Goal: Transaction & Acquisition: Purchase product/service

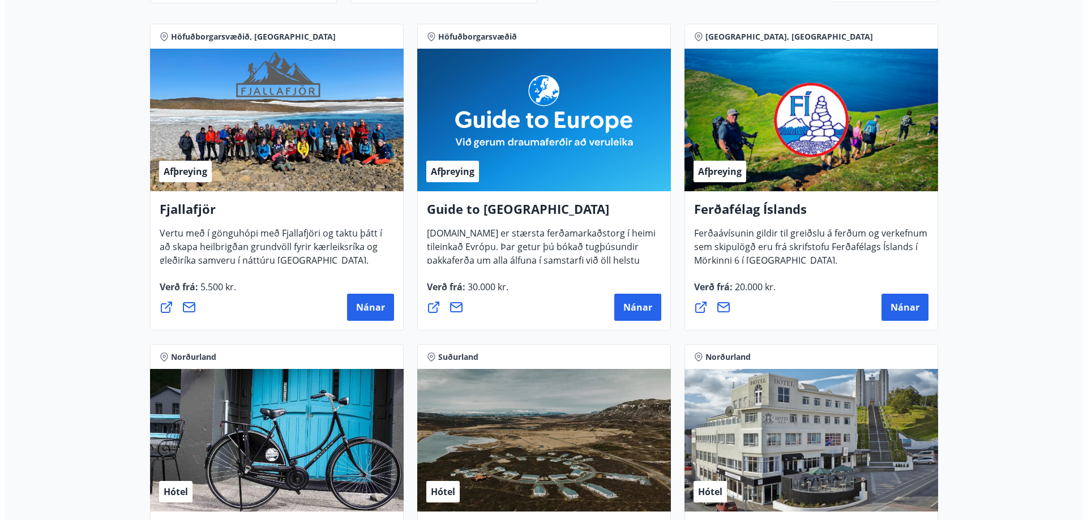
scroll to position [170, 0]
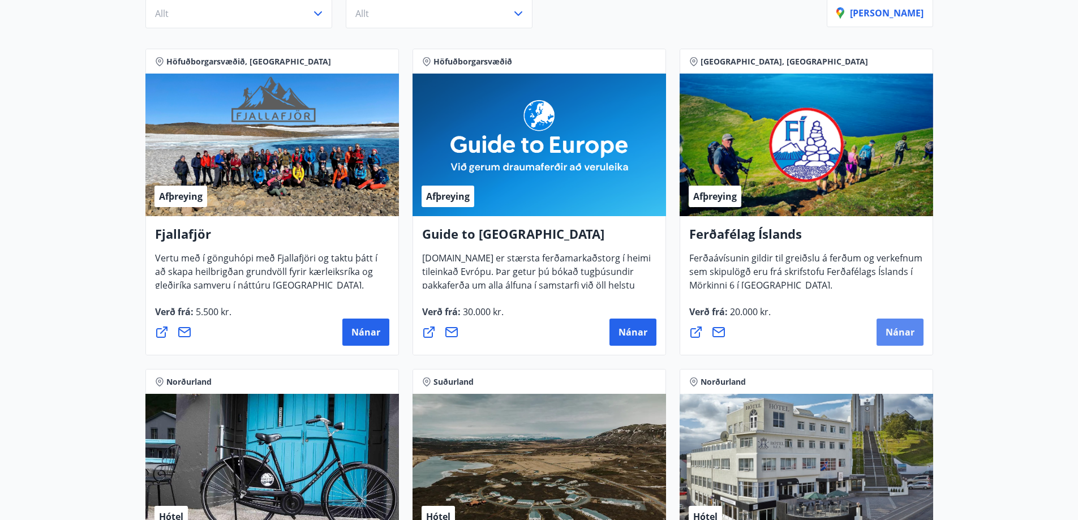
click at [894, 330] on span "Nánar" at bounding box center [900, 332] width 29 height 12
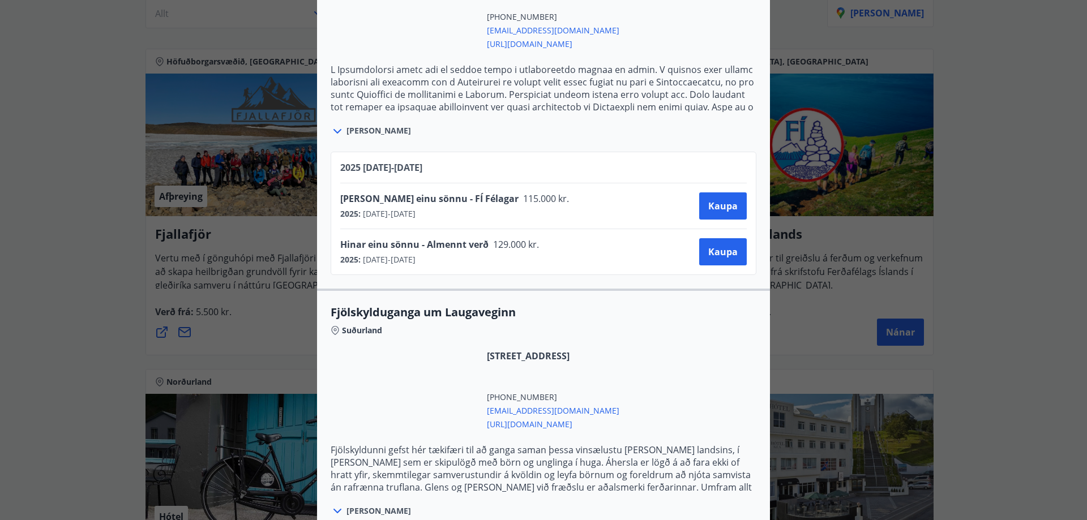
scroll to position [761, 0]
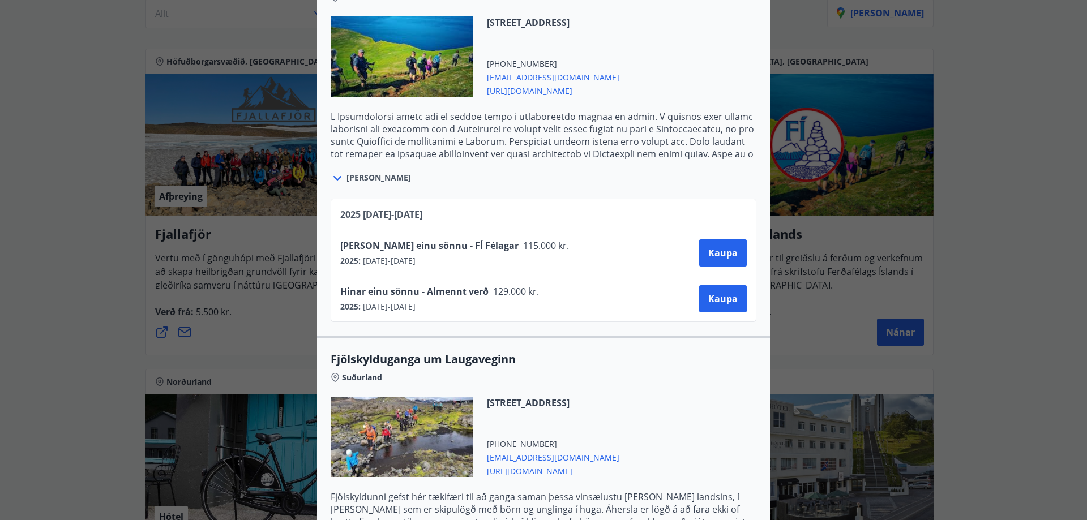
click at [400, 250] on span "Hinar einu sönnu - FÍ Félagar" at bounding box center [429, 245] width 178 height 12
click at [408, 248] on span "Hinar einu sönnu - FÍ Félagar" at bounding box center [429, 245] width 178 height 12
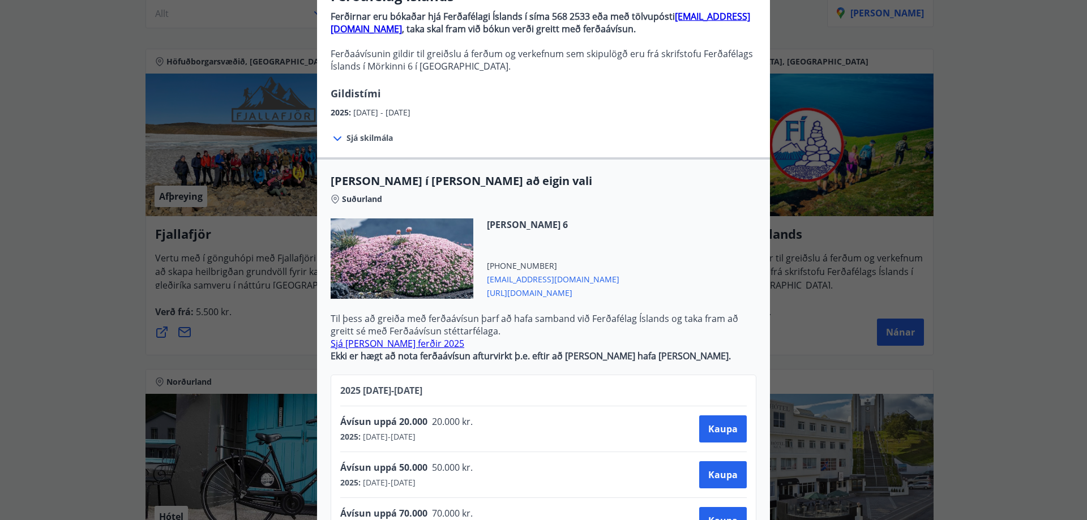
scroll to position [57, 0]
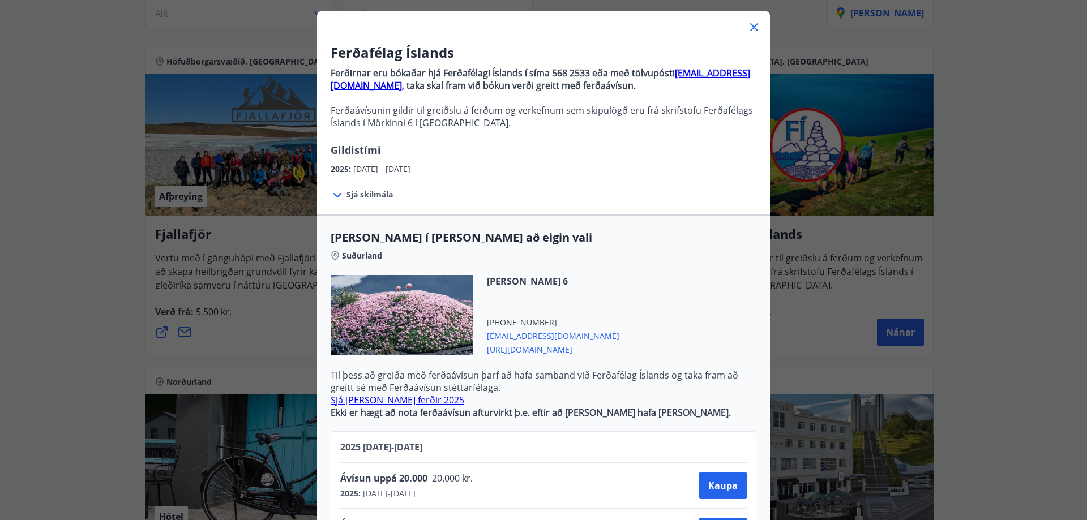
click at [336, 193] on icon at bounding box center [337, 195] width 8 height 5
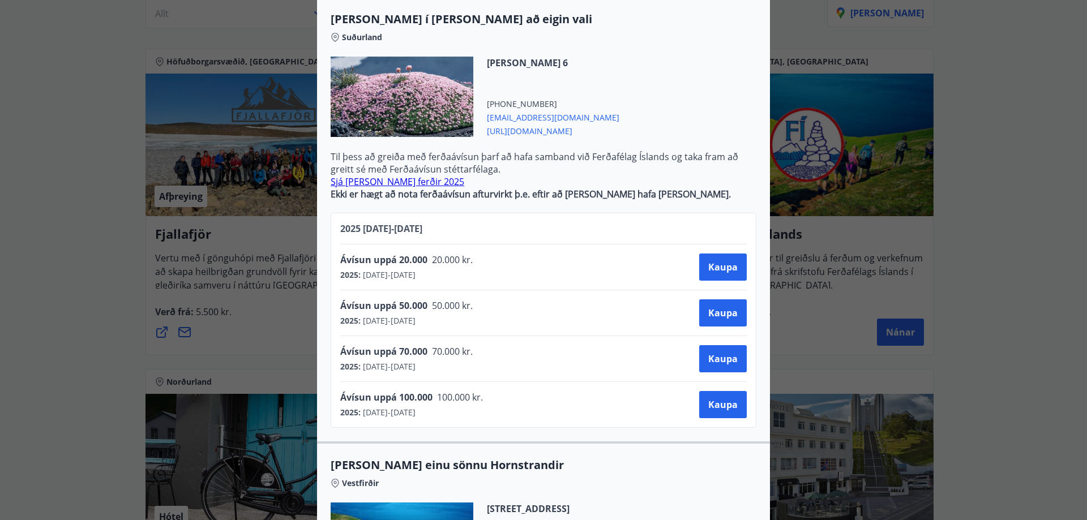
scroll to position [396, 0]
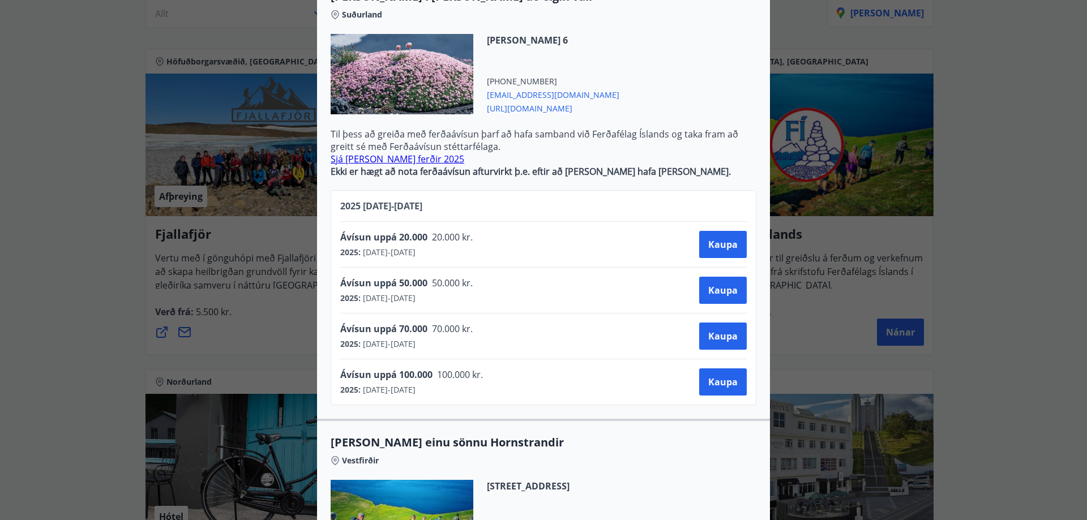
click at [425, 243] on div "Ávísun uppá 20.000 20.000 kr." at bounding box center [410, 239] width 140 height 16
click at [715, 249] on span "Kaupa" at bounding box center [722, 244] width 29 height 12
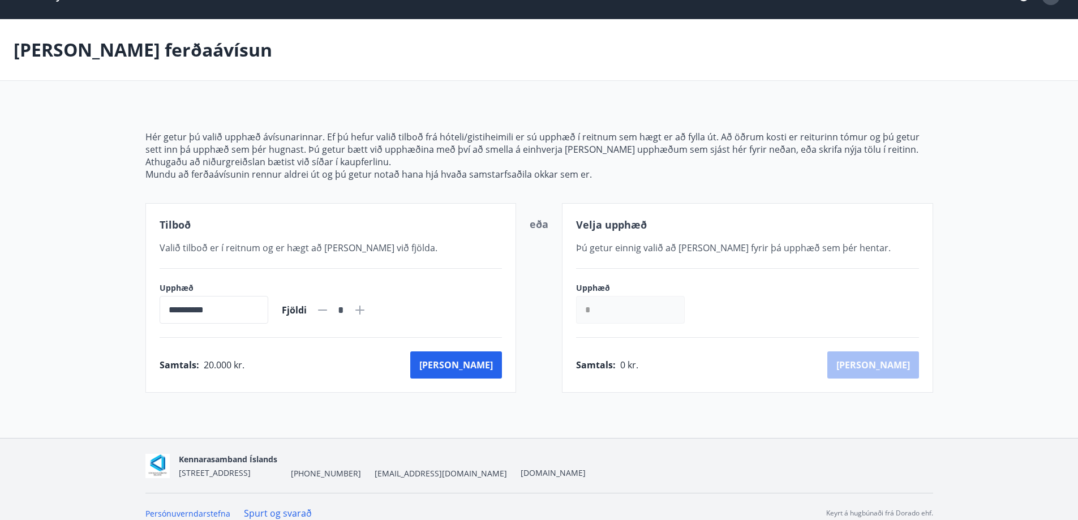
scroll to position [40, 0]
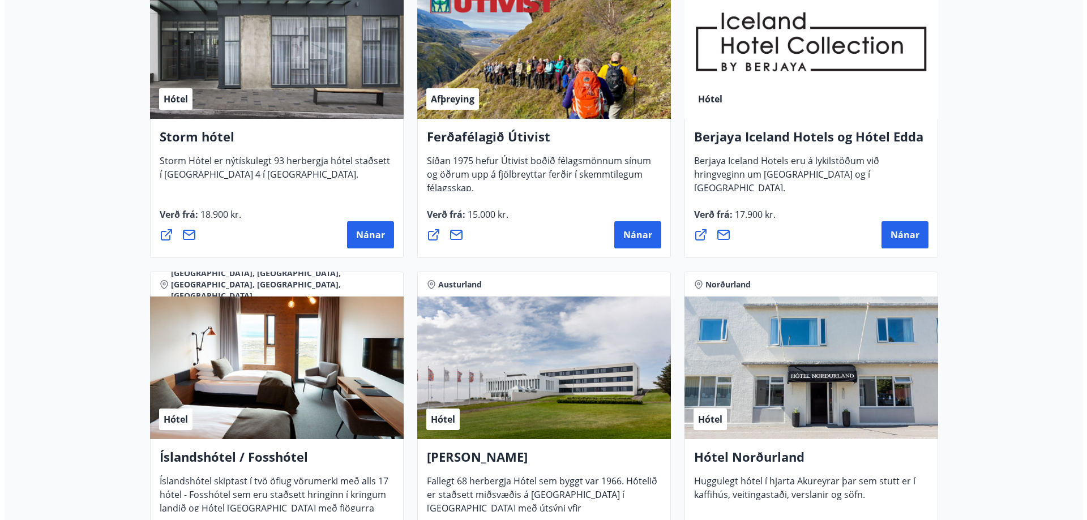
scroll to position [1285, 0]
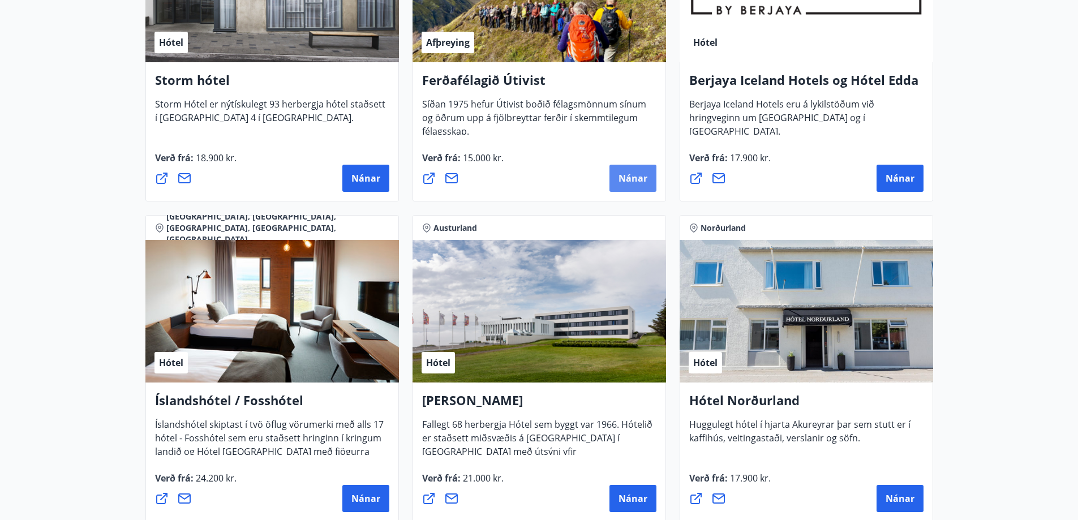
click at [631, 179] on span "Nánar" at bounding box center [633, 178] width 29 height 12
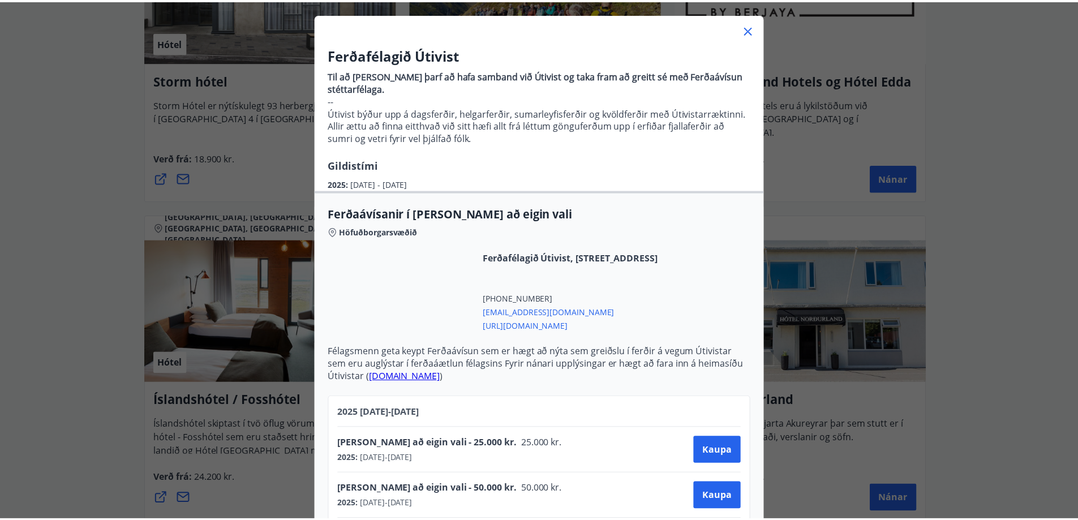
scroll to position [0, 0]
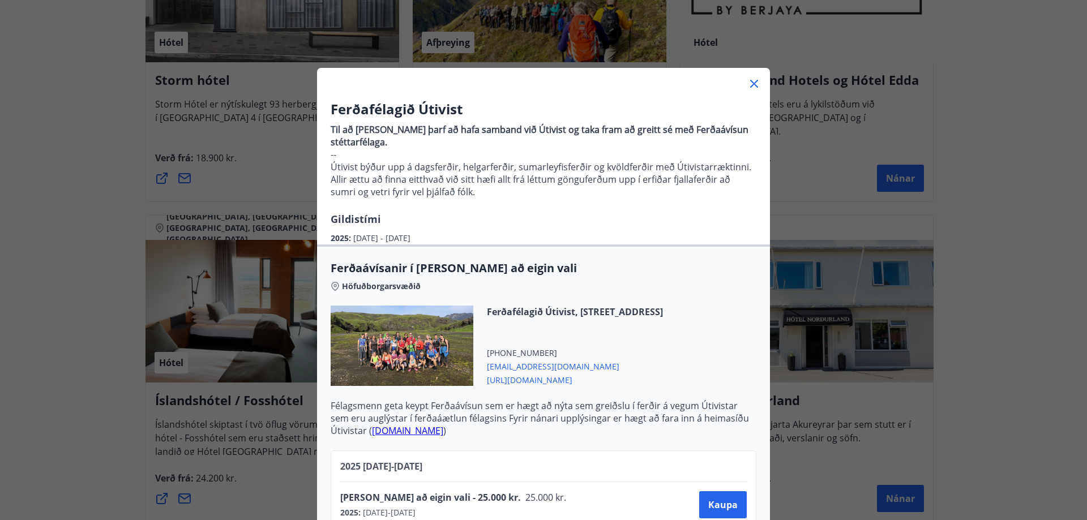
click at [750, 87] on icon at bounding box center [754, 84] width 14 height 14
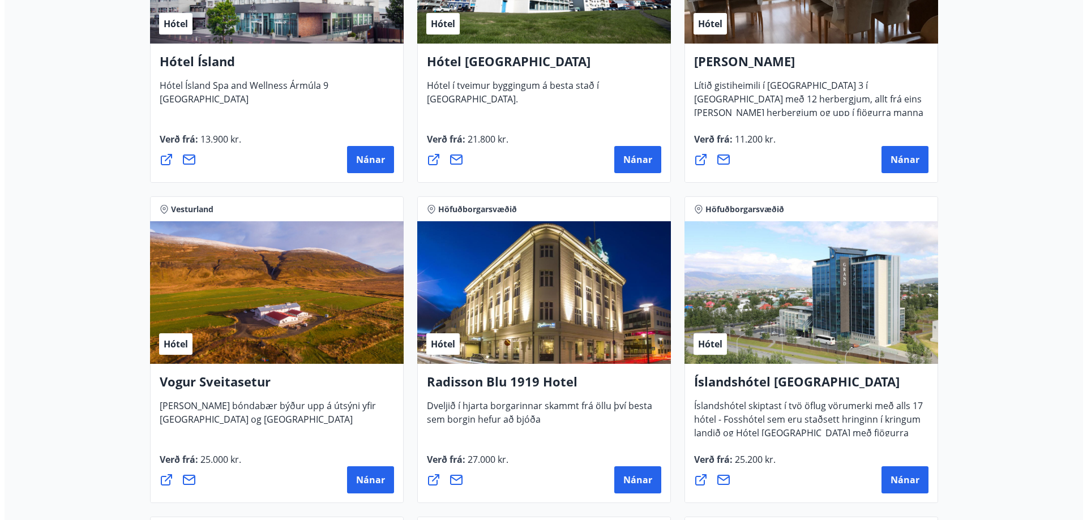
scroll to position [1964, 0]
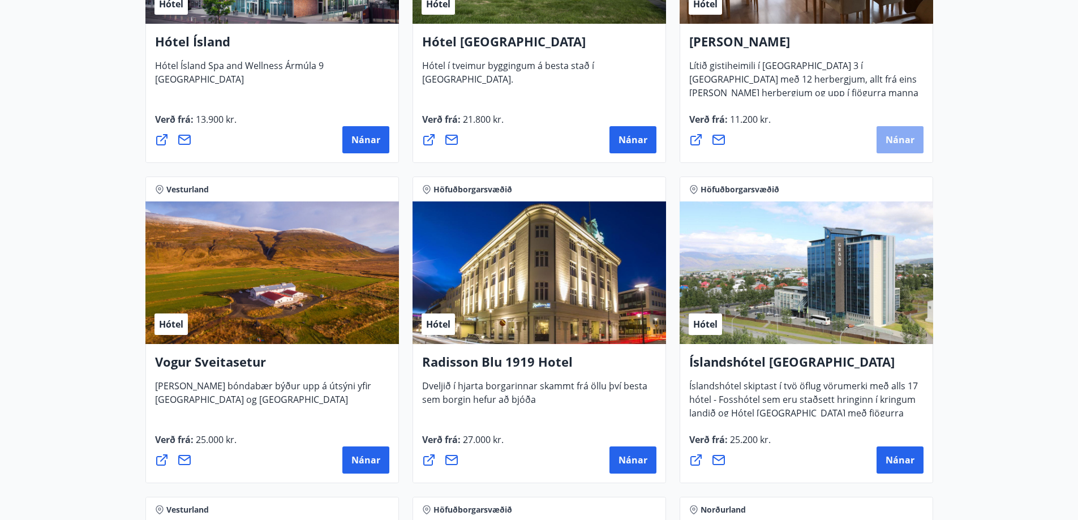
click at [910, 145] on span "Nánar" at bounding box center [900, 140] width 29 height 12
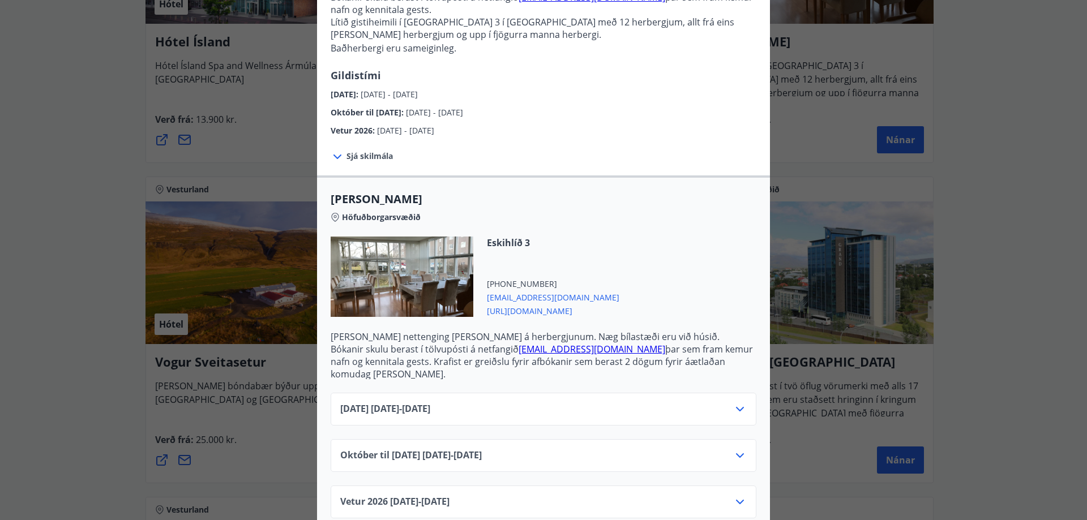
scroll to position [142, 0]
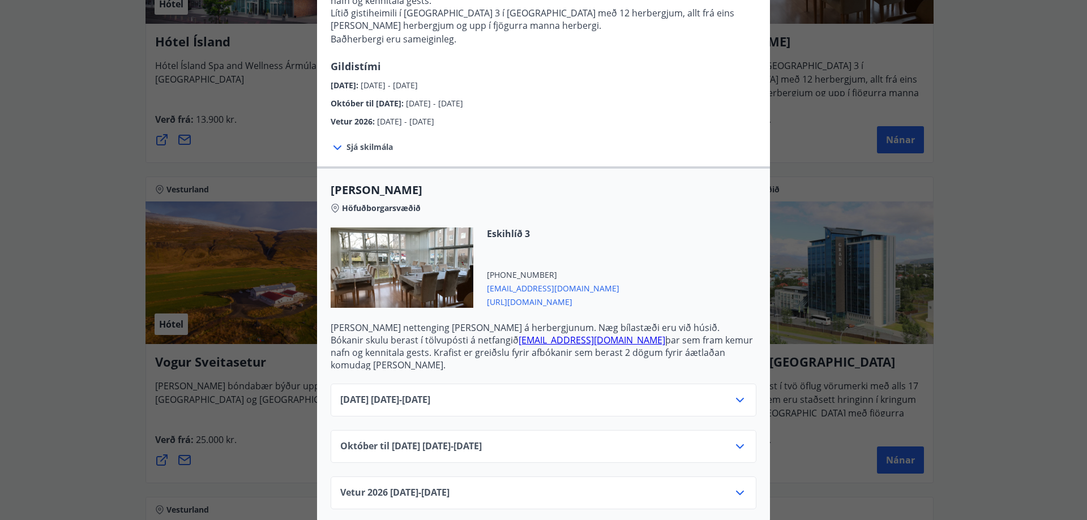
click at [739, 440] on icon at bounding box center [740, 447] width 14 height 14
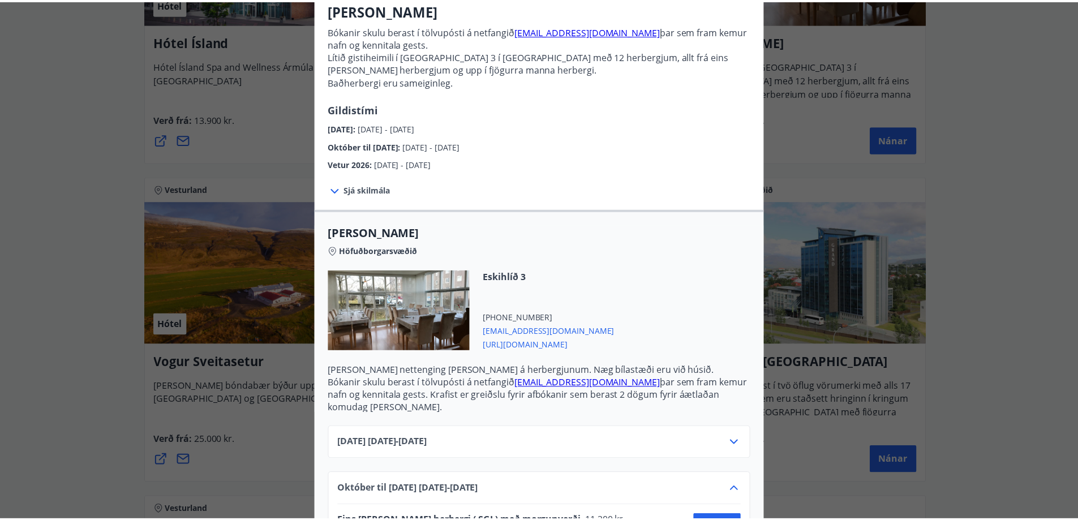
scroll to position [0, 0]
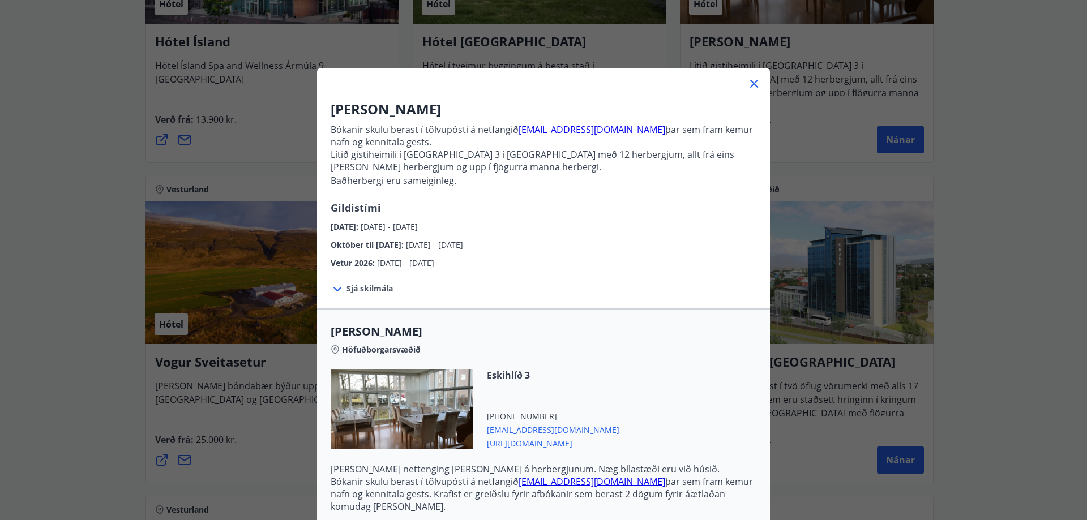
click at [749, 85] on icon at bounding box center [754, 84] width 14 height 14
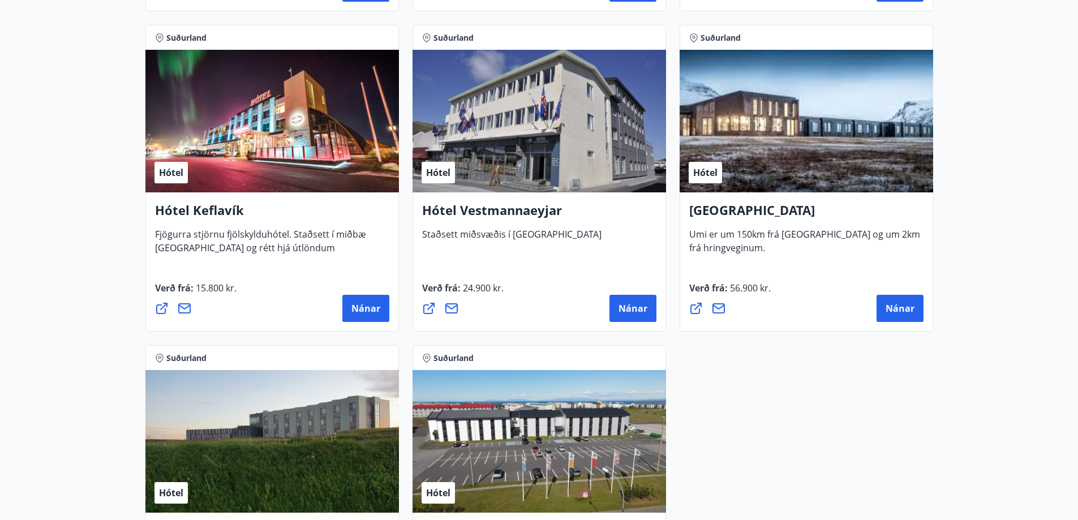
scroll to position [2813, 0]
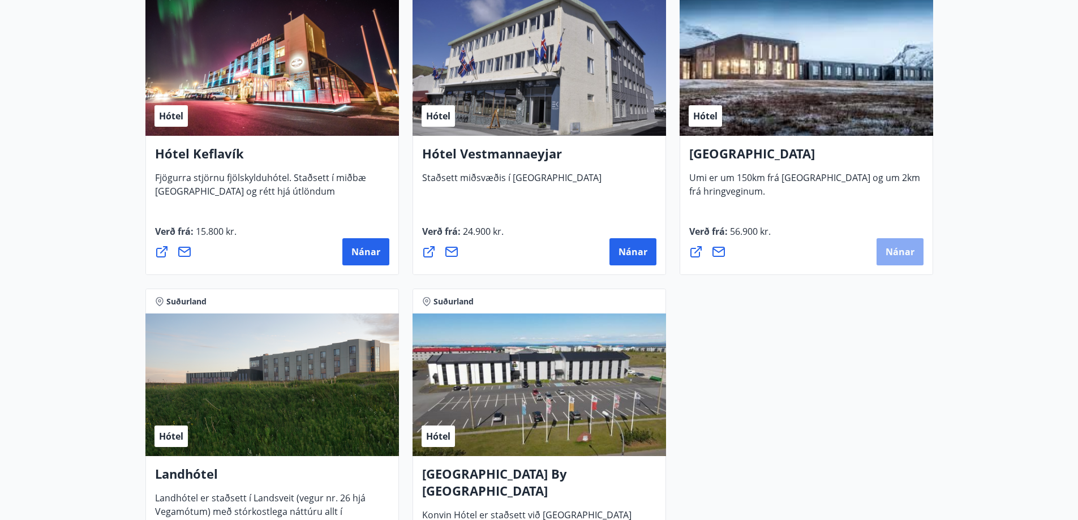
click at [897, 252] on span "Nánar" at bounding box center [900, 252] width 29 height 12
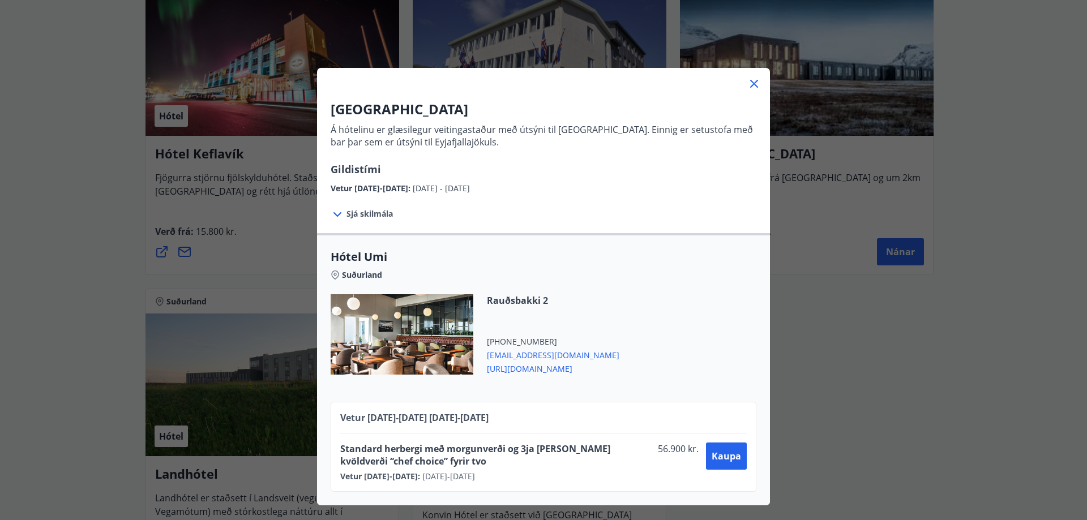
click at [335, 213] on icon at bounding box center [337, 214] width 8 height 5
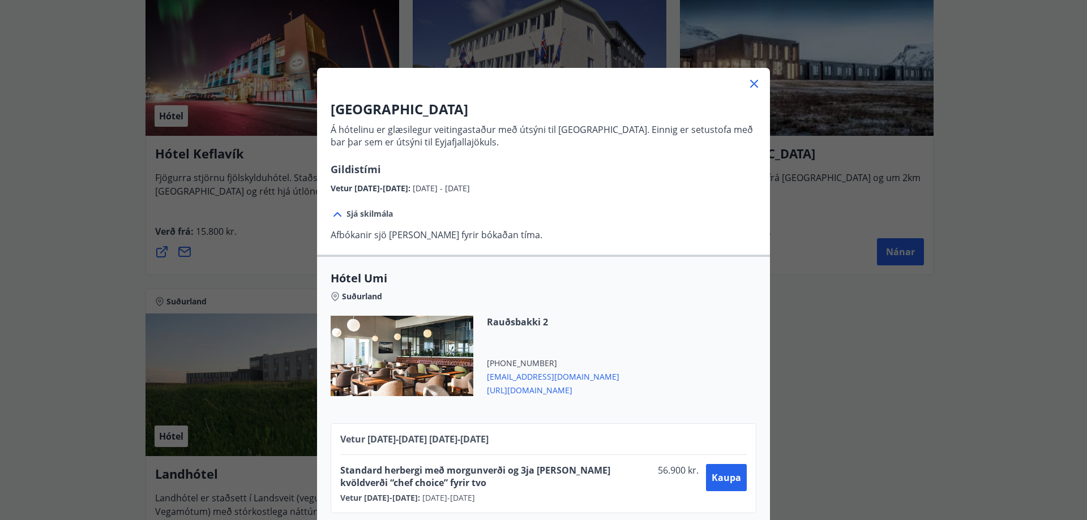
click at [747, 84] on icon at bounding box center [754, 84] width 14 height 14
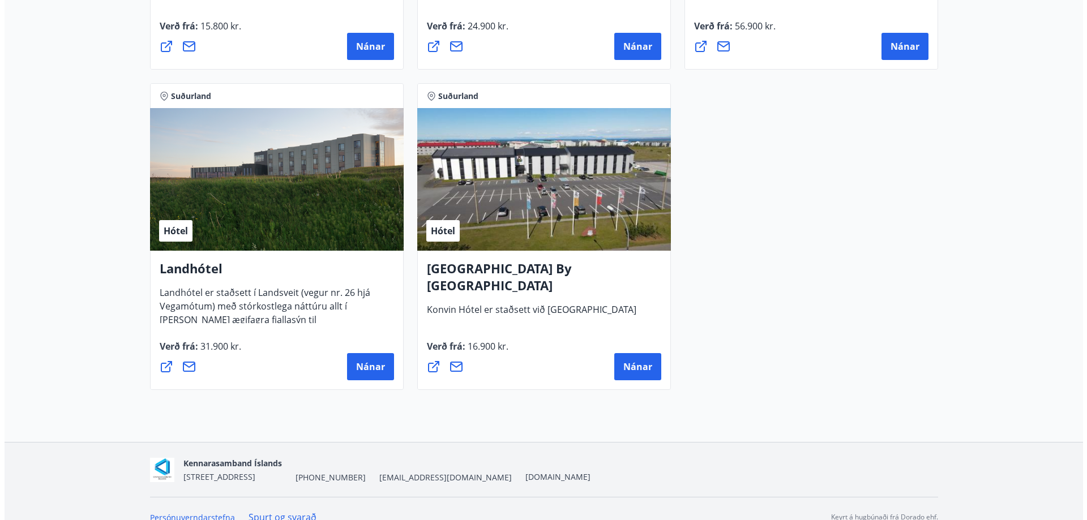
scroll to position [3036, 0]
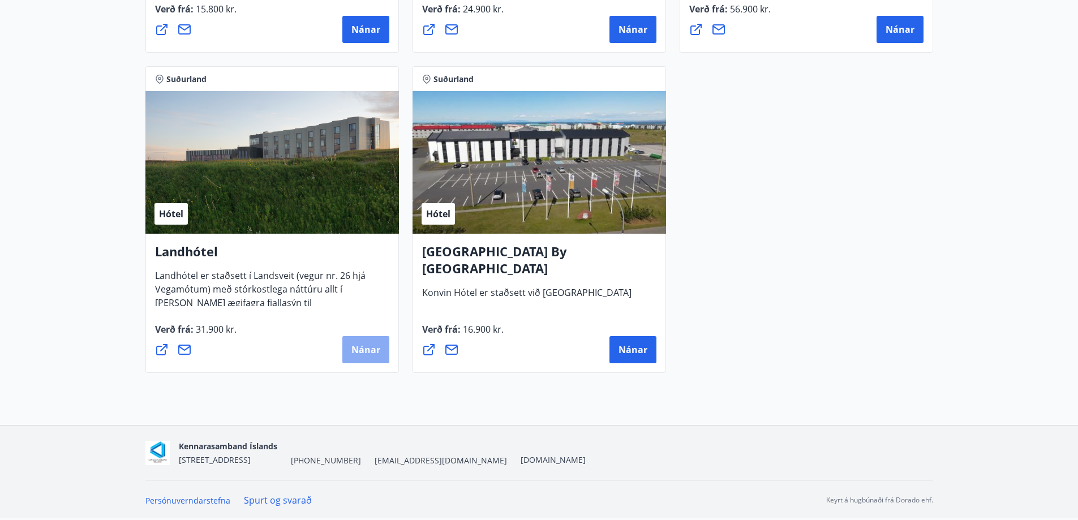
click at [367, 353] on span "Nánar" at bounding box center [366, 350] width 29 height 12
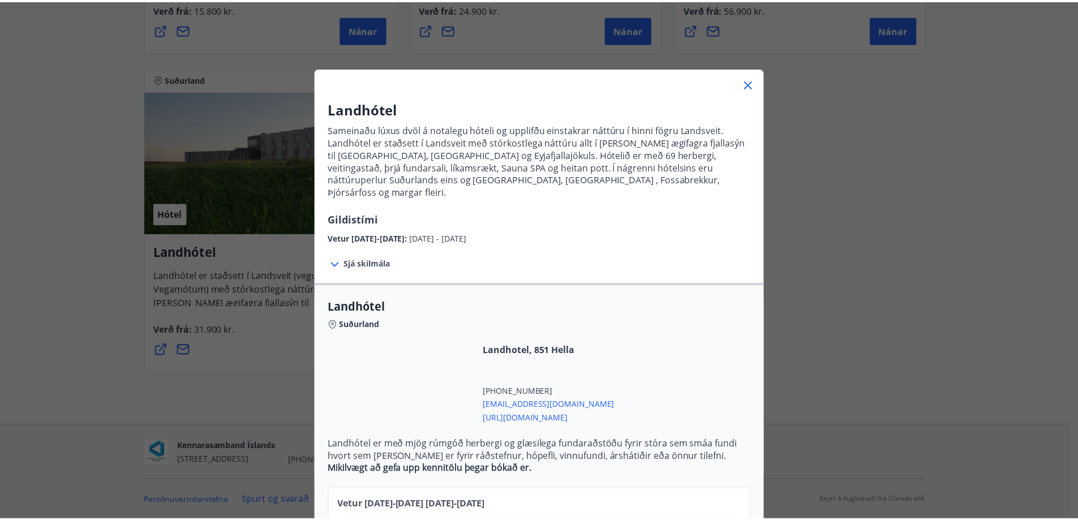
scroll to position [56, 0]
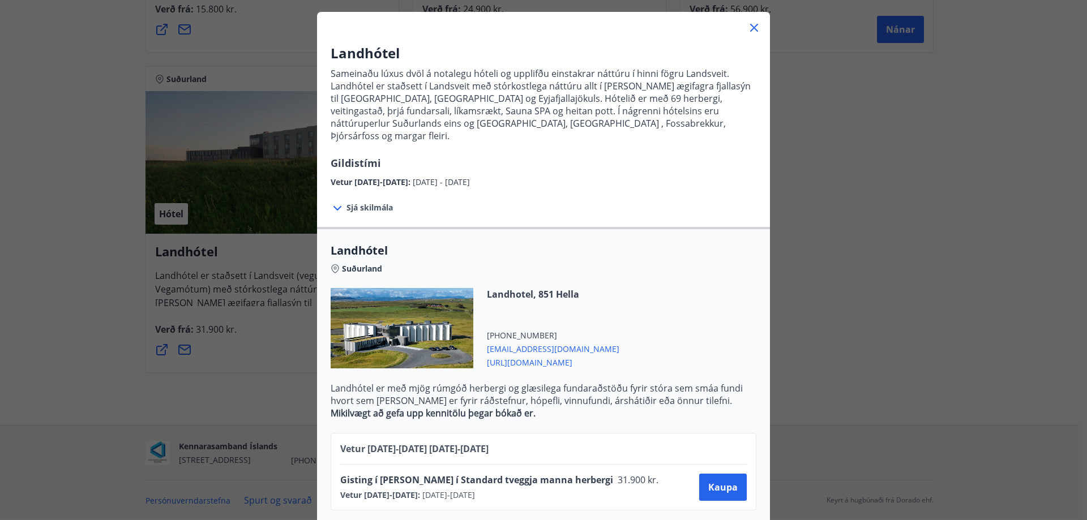
drag, startPoint x: 747, startPoint y: 28, endPoint x: 687, endPoint y: 58, distance: 67.1
click at [687, 58] on div "Landhótel Sameinaðu lúxus dvöl á notalegu hóteli og upplifðu einstakrar náttúru…" at bounding box center [543, 268] width 453 height 512
click at [333, 202] on icon at bounding box center [338, 209] width 14 height 14
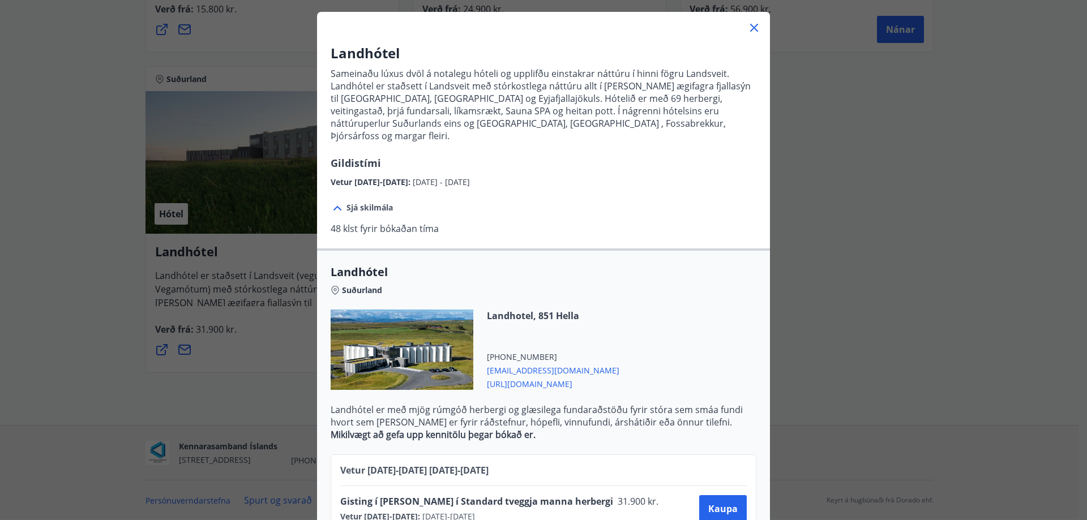
click at [749, 29] on icon at bounding box center [754, 28] width 14 height 14
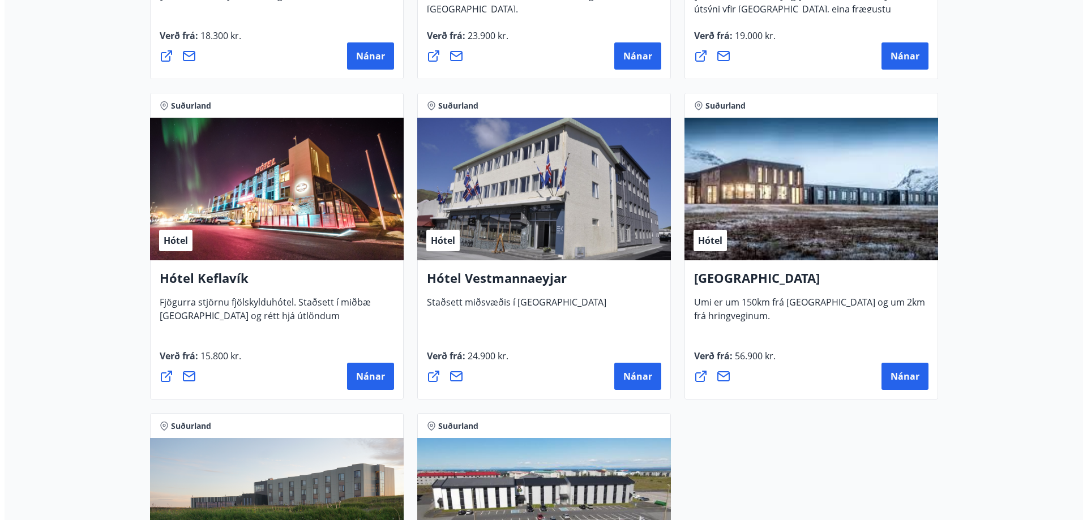
scroll to position [2696, 0]
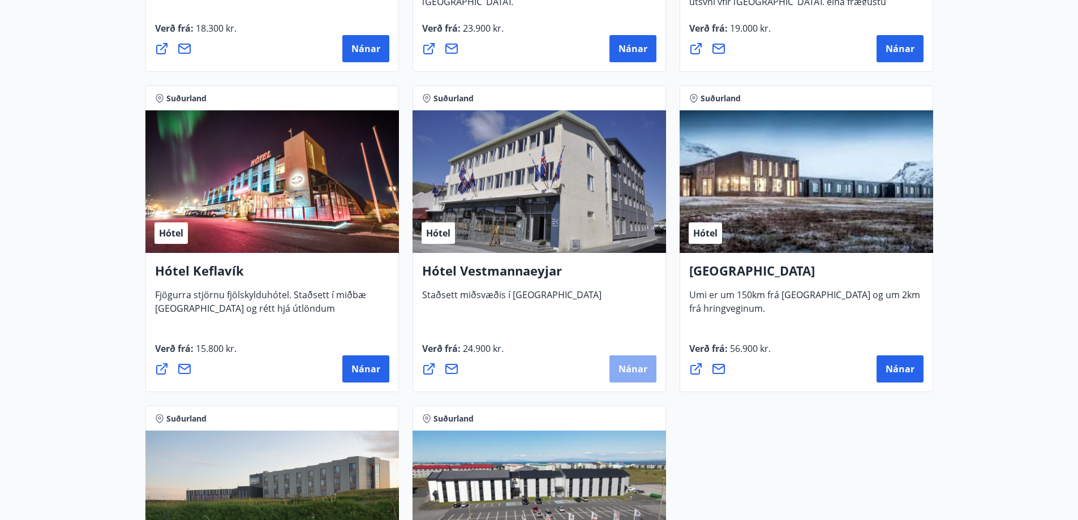
click at [635, 369] on span "Nánar" at bounding box center [633, 369] width 29 height 12
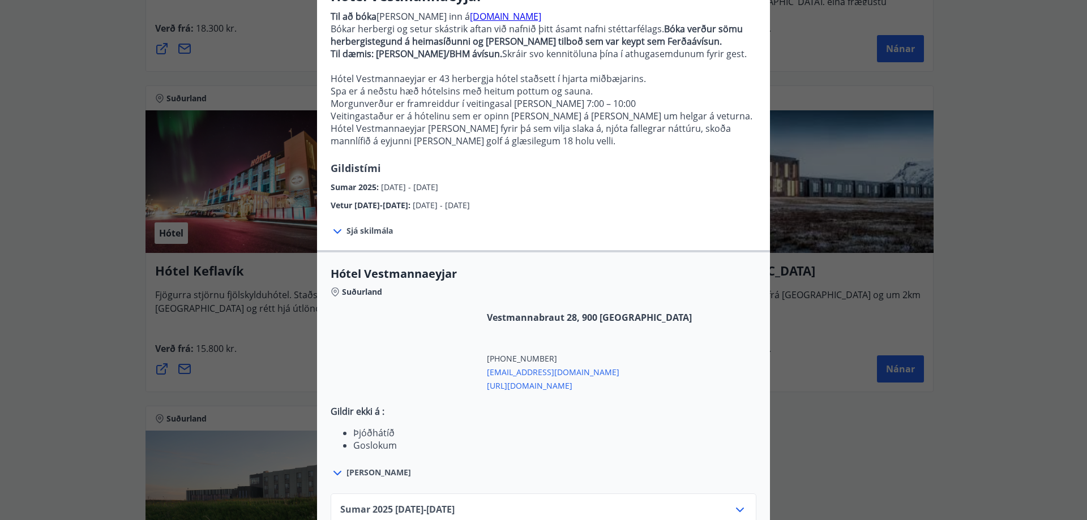
scroll to position [170, 0]
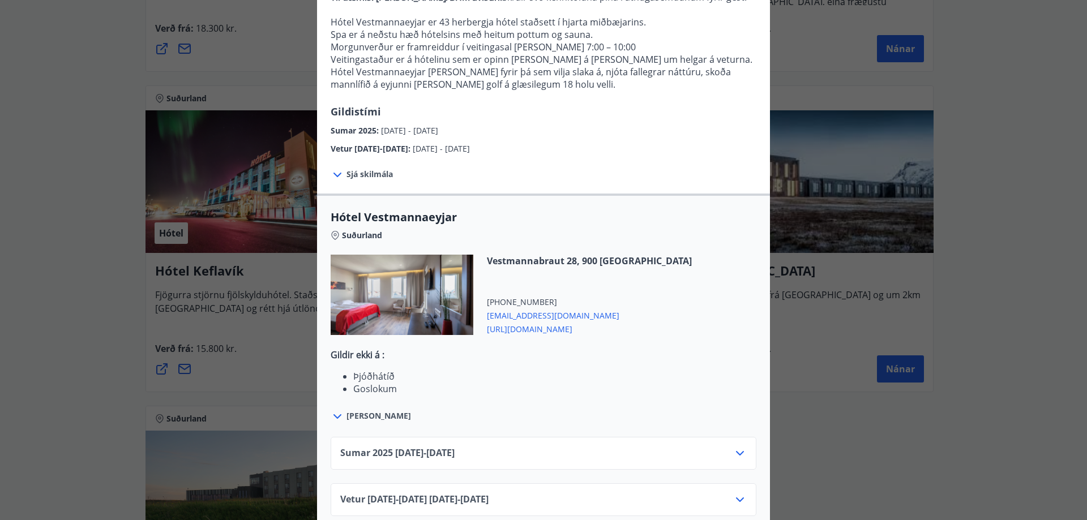
click at [333, 173] on icon at bounding box center [338, 175] width 14 height 14
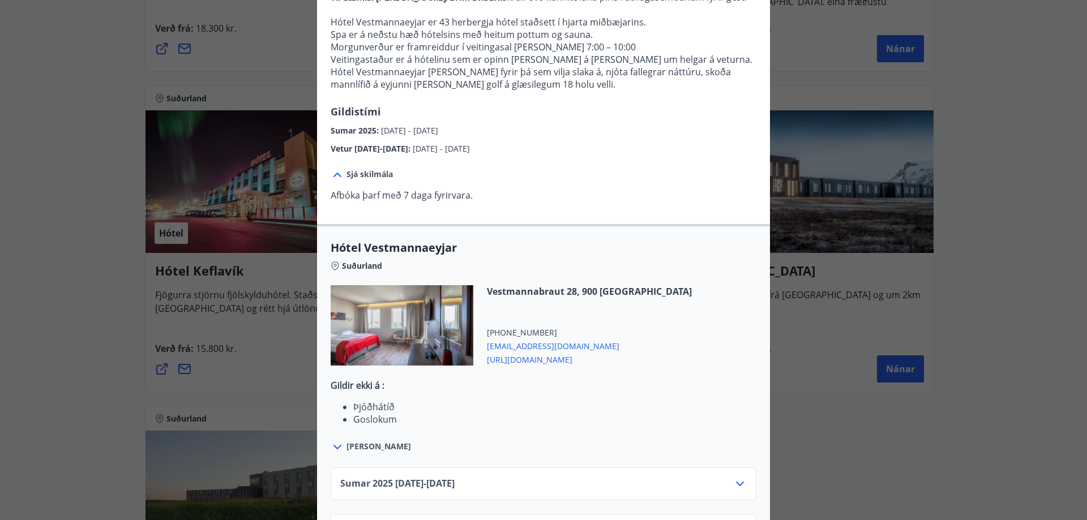
scroll to position [218, 0]
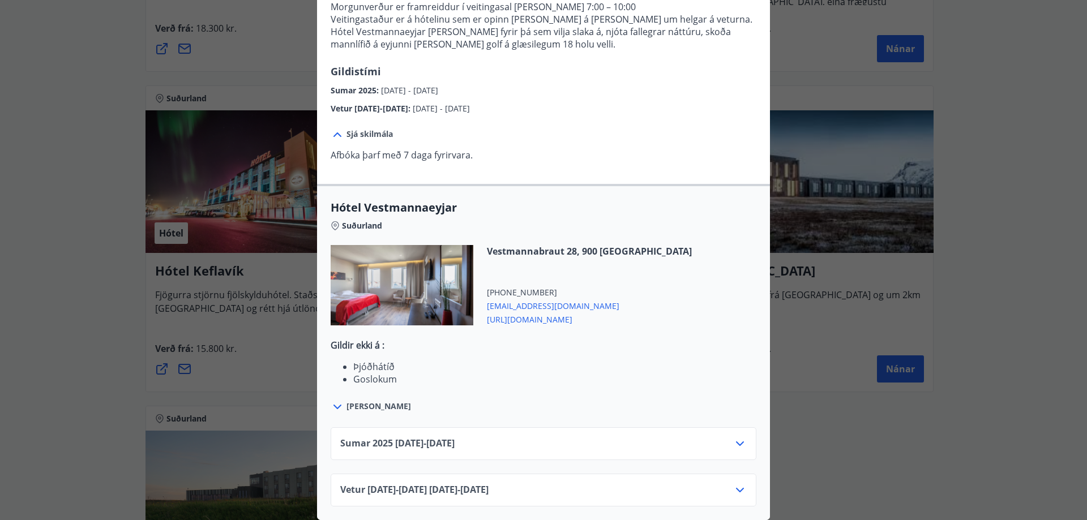
click at [733, 483] on icon at bounding box center [740, 490] width 14 height 14
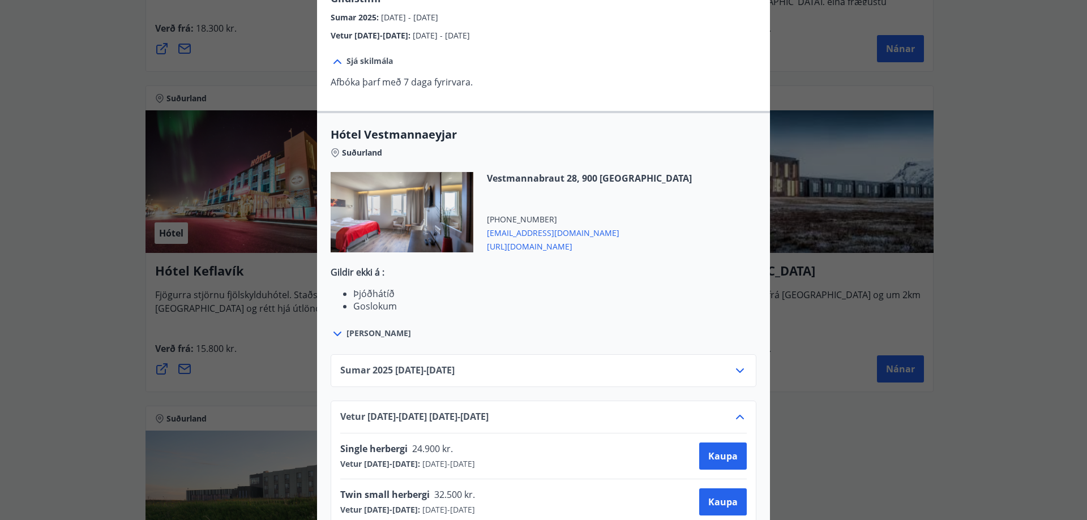
scroll to position [356, 0]
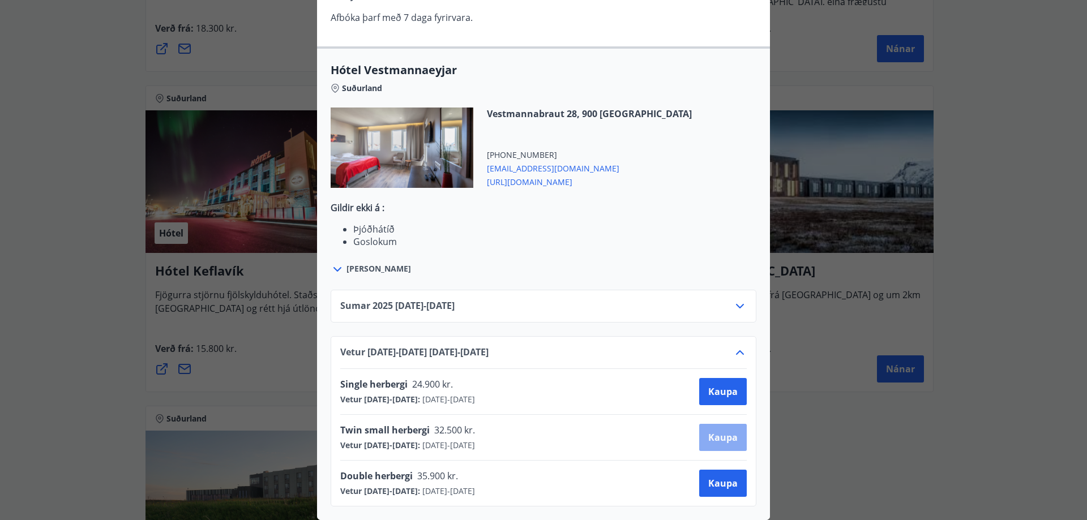
click at [719, 431] on span "Kaupa" at bounding box center [722, 437] width 29 height 12
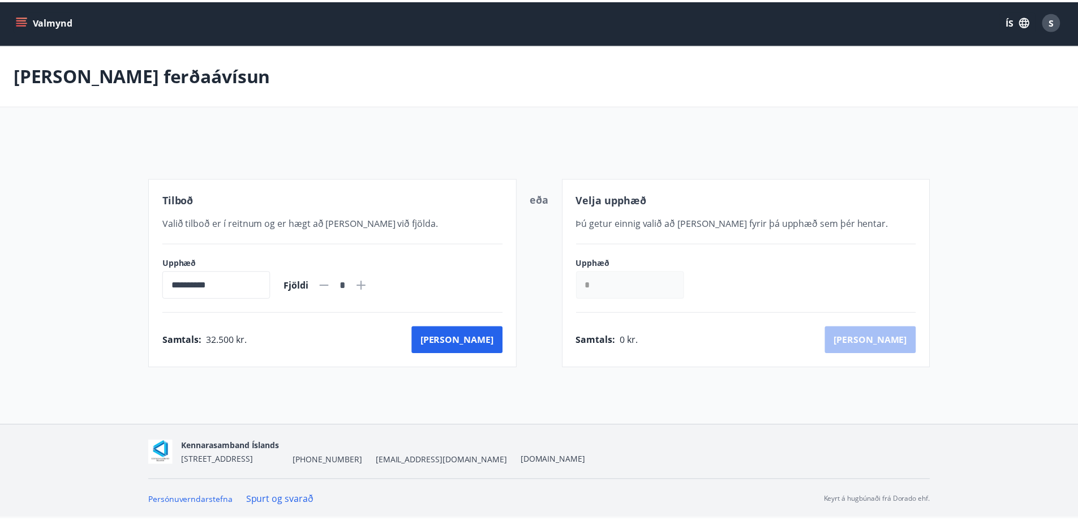
scroll to position [2, 0]
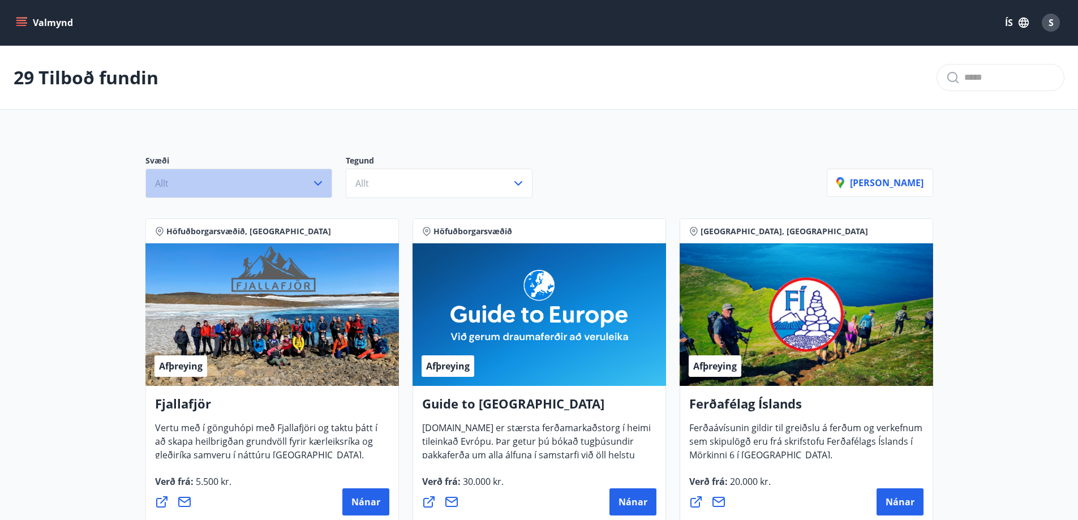
click at [319, 185] on icon "button" at bounding box center [318, 184] width 14 height 14
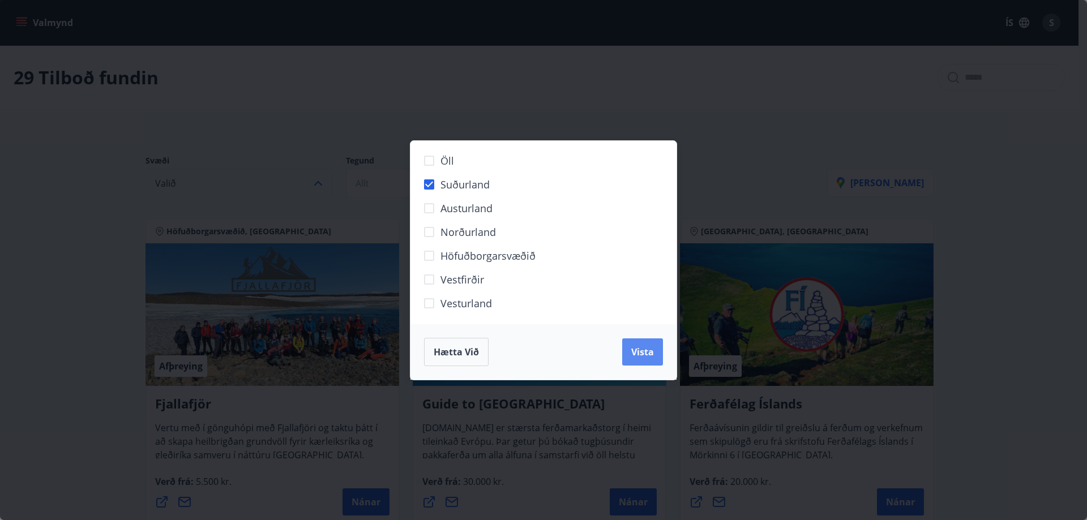
click at [640, 350] on span "Vista" at bounding box center [642, 352] width 23 height 12
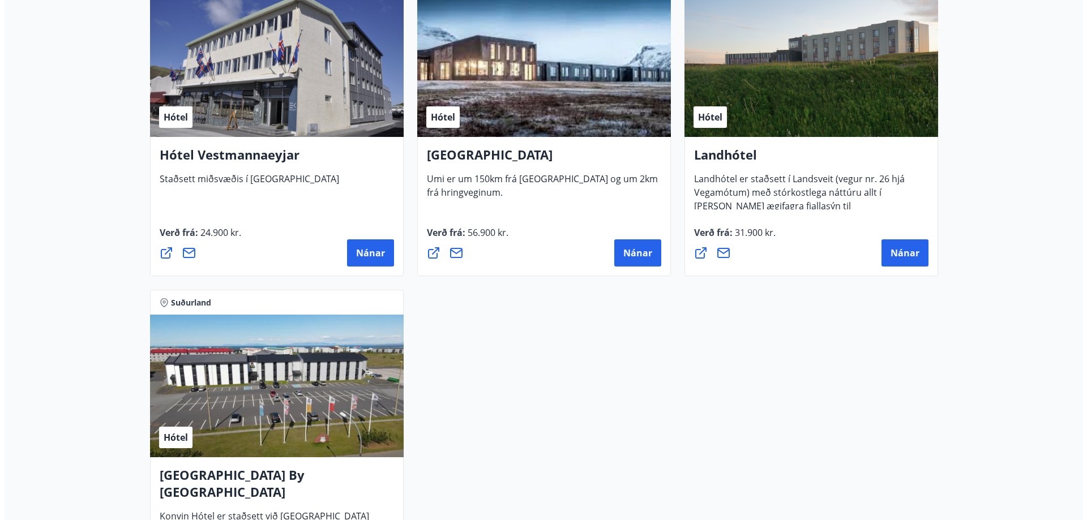
scroll to position [1019, 0]
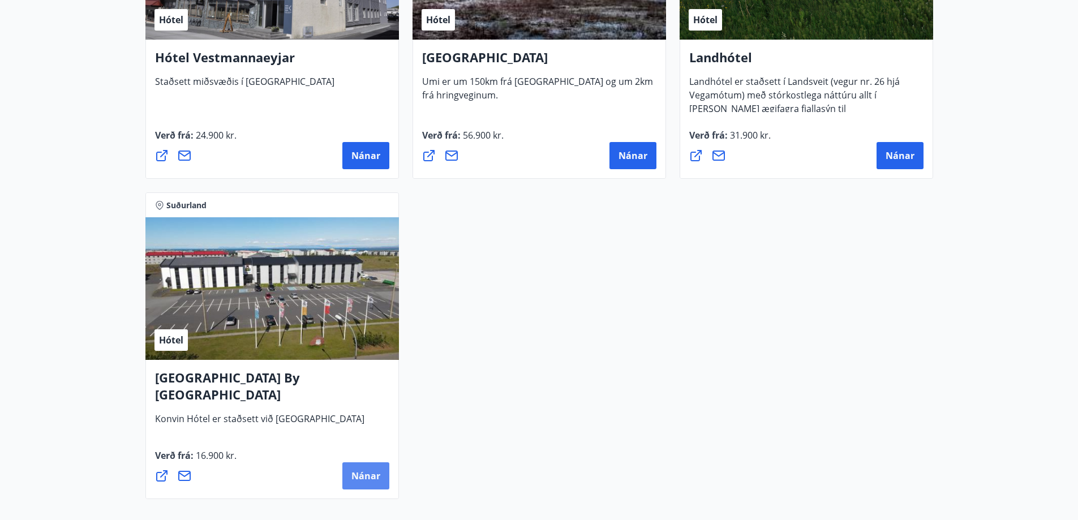
click at [366, 475] on span "Nánar" at bounding box center [366, 476] width 29 height 12
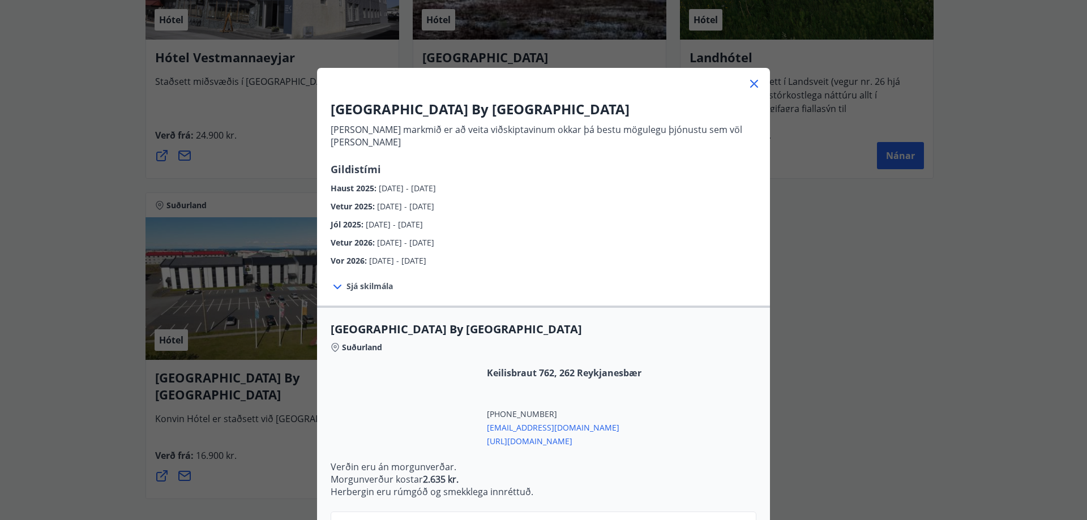
scroll to position [113, 0]
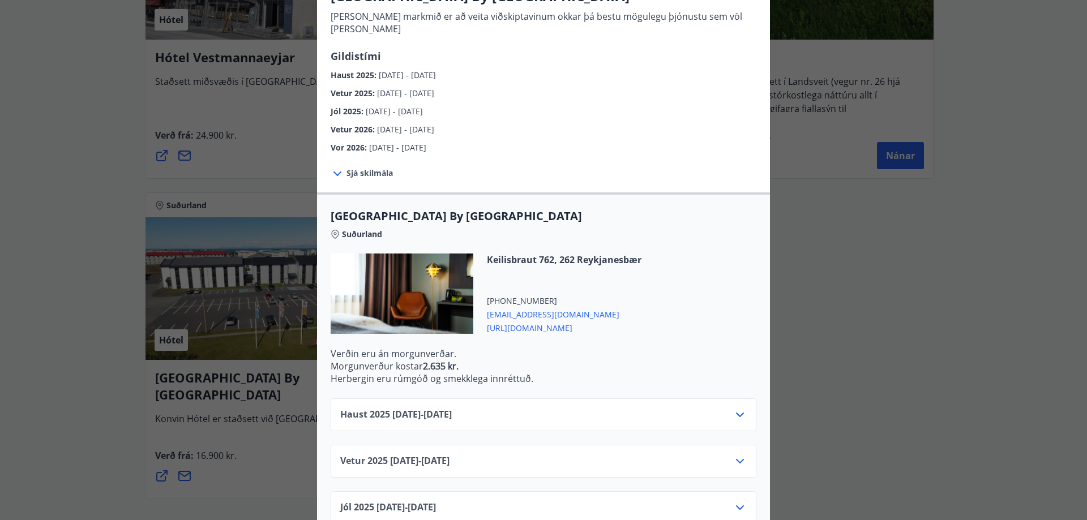
click at [736, 413] on icon at bounding box center [740, 415] width 8 height 5
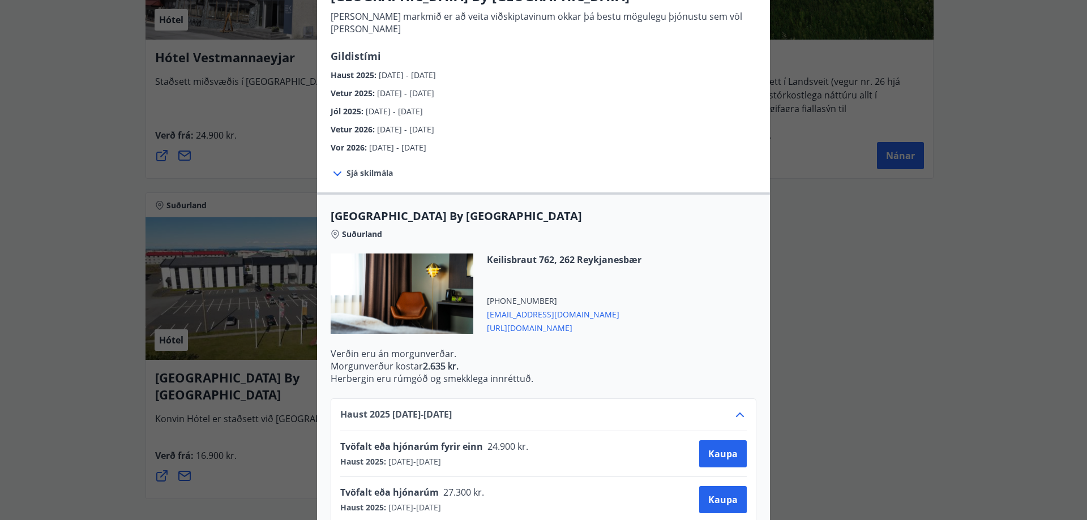
click at [734, 408] on icon at bounding box center [740, 415] width 14 height 14
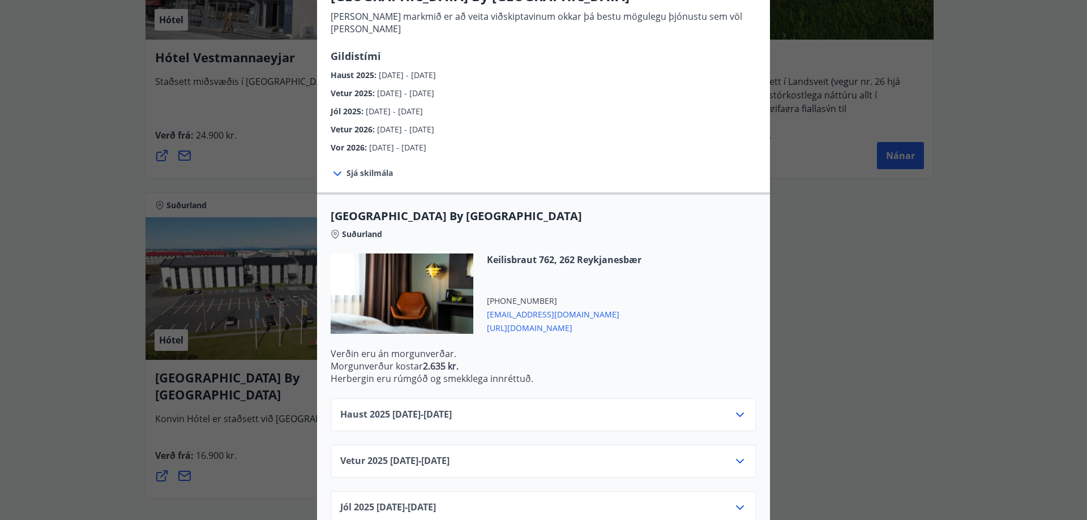
click at [736, 413] on icon at bounding box center [740, 415] width 8 height 5
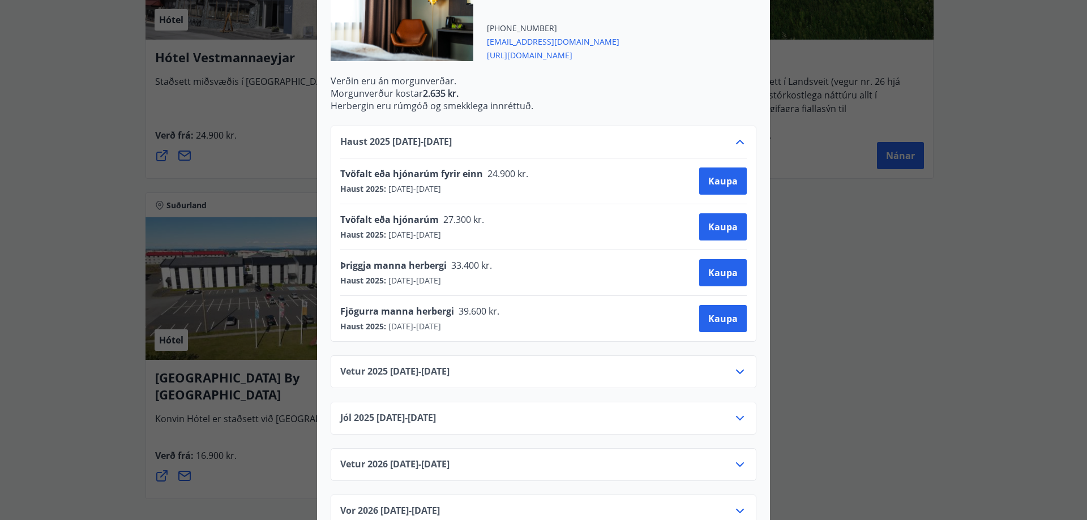
scroll to position [403, 0]
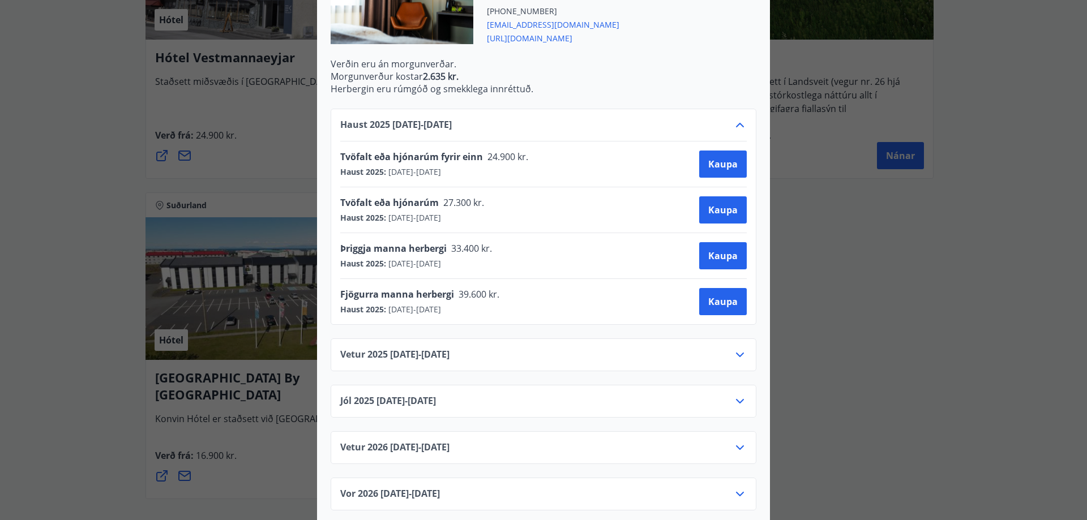
click at [735, 395] on icon at bounding box center [740, 402] width 14 height 14
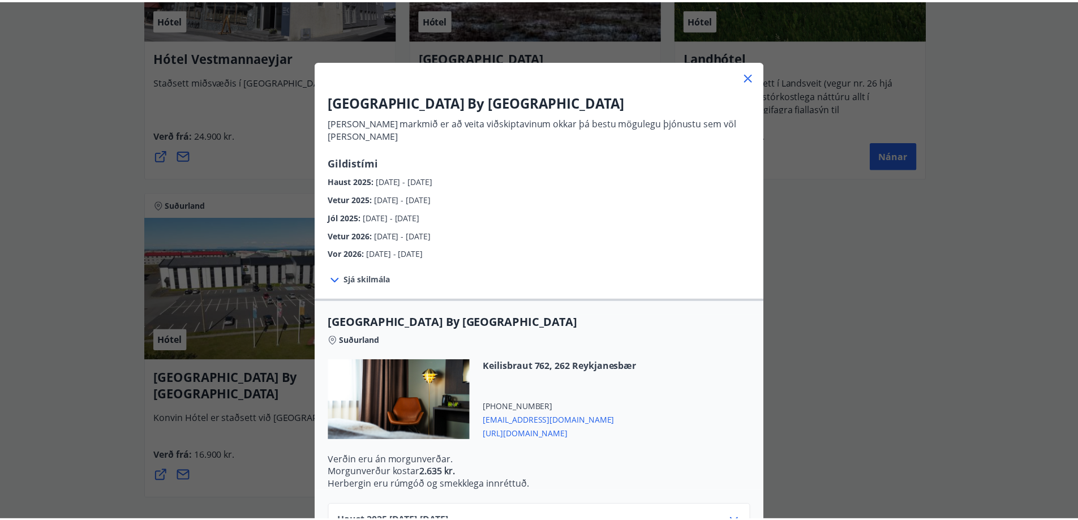
scroll to position [0, 0]
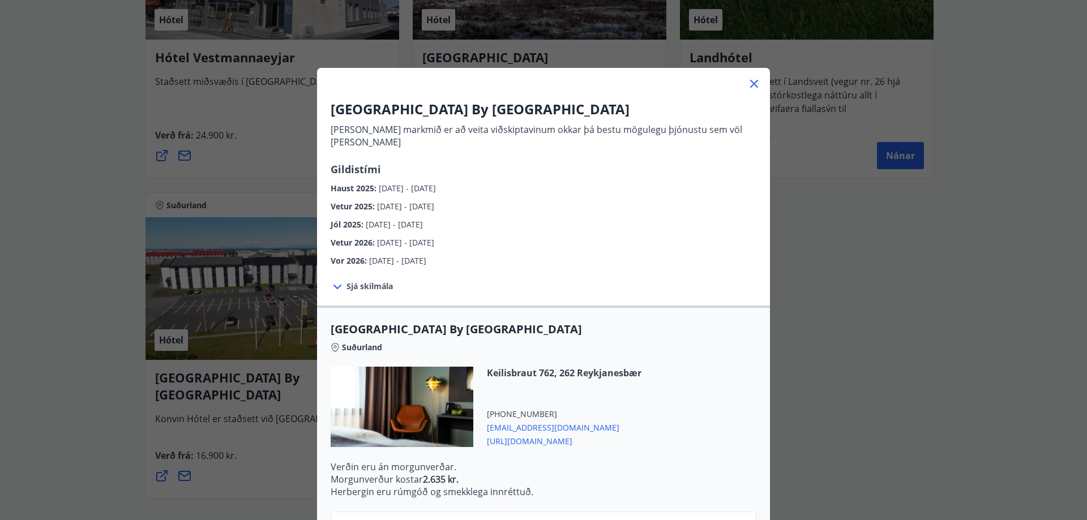
click at [751, 86] on icon at bounding box center [754, 84] width 14 height 14
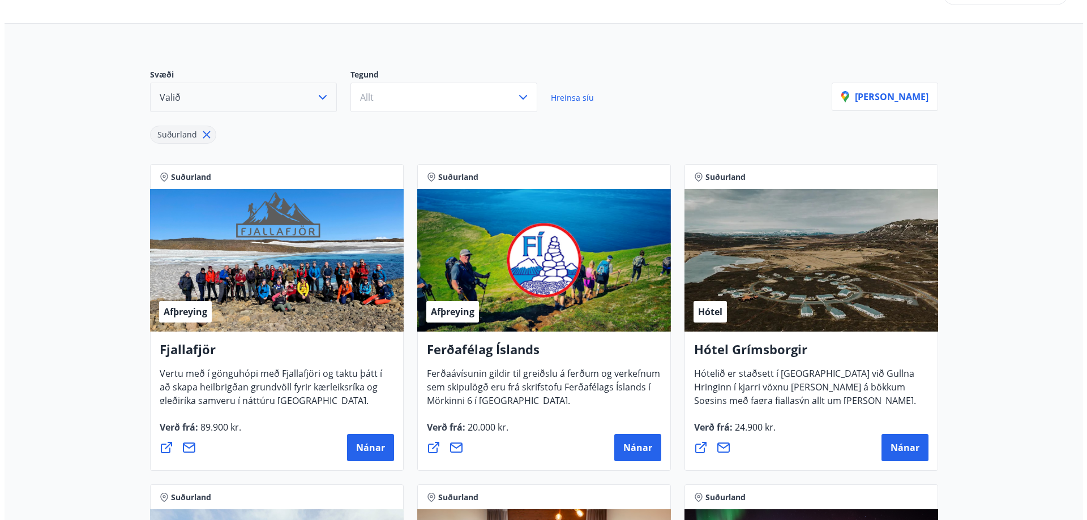
scroll to position [113, 0]
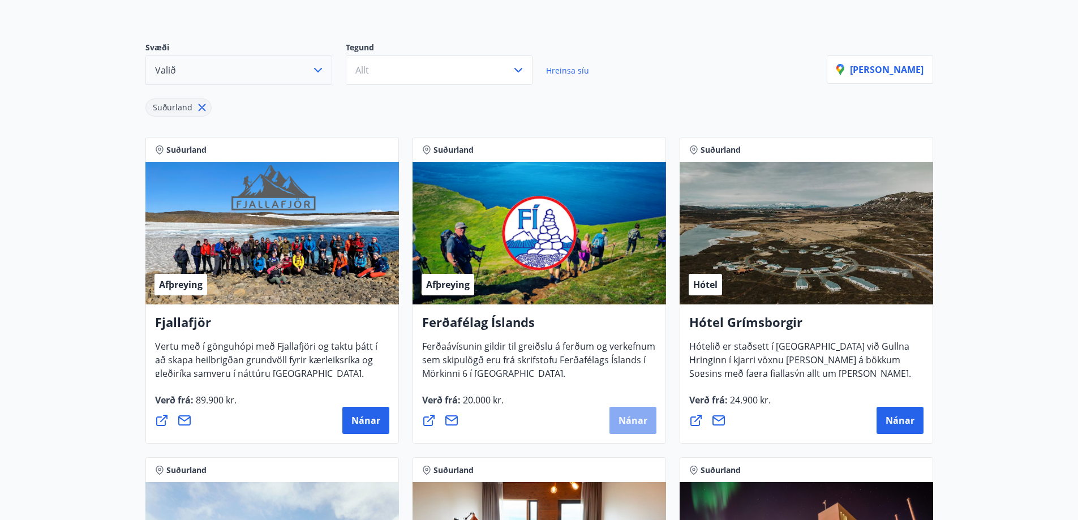
click at [632, 421] on span "Nánar" at bounding box center [633, 420] width 29 height 12
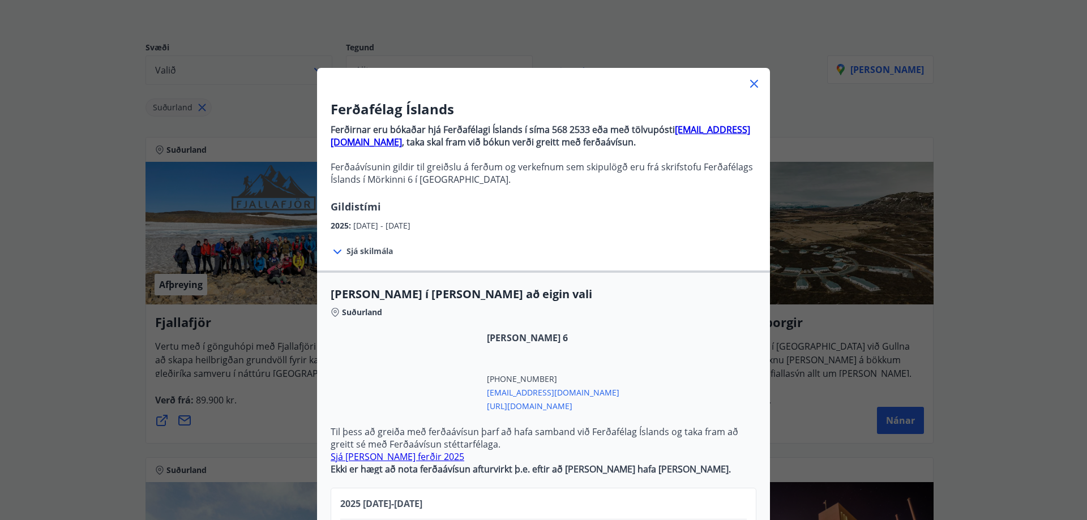
scroll to position [57, 0]
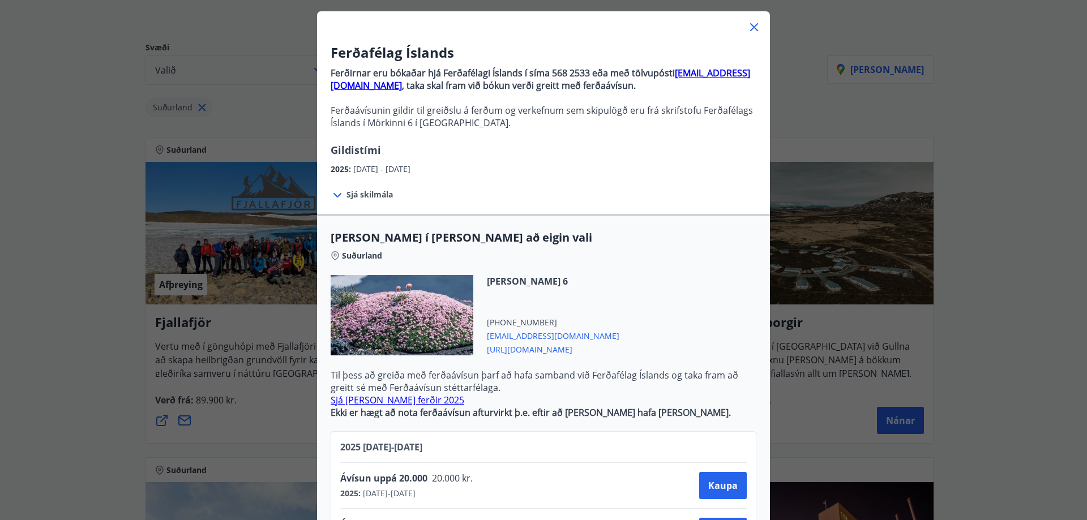
click at [360, 198] on span "Sjá skilmála" at bounding box center [369, 194] width 46 height 11
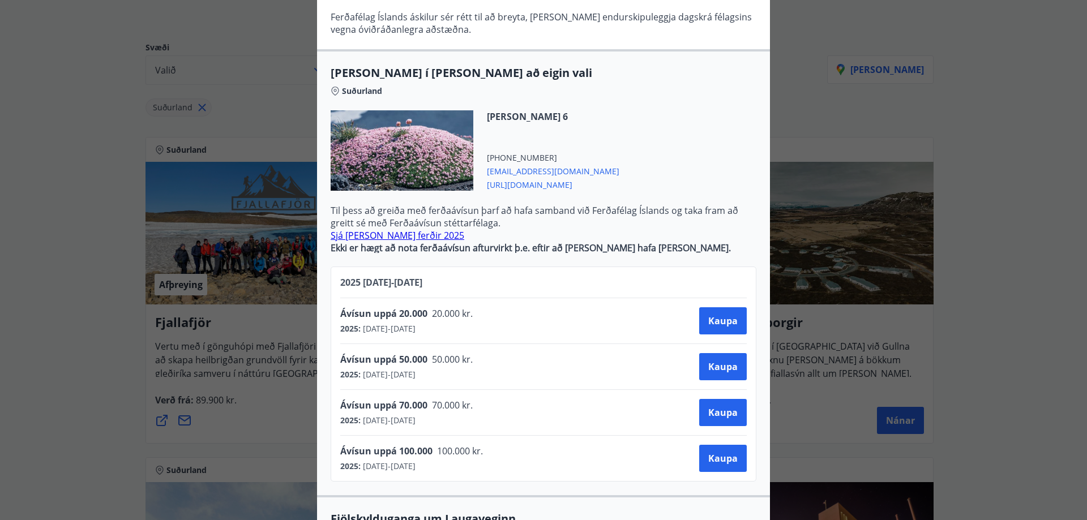
scroll to position [340, 0]
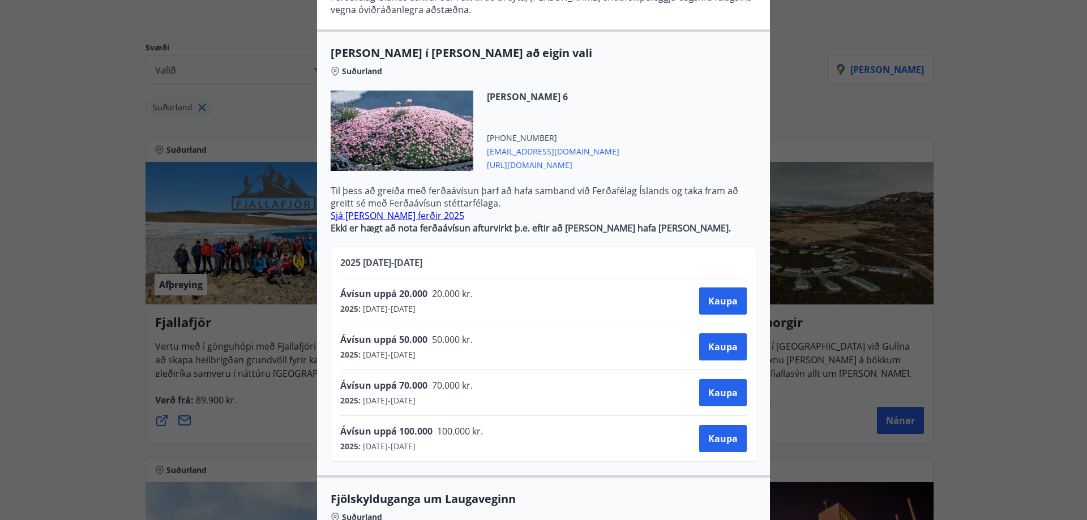
click at [388, 213] on link "Sjá [PERSON_NAME] ferðir 2025" at bounding box center [398, 215] width 134 height 12
